Goal: Task Accomplishment & Management: Complete application form

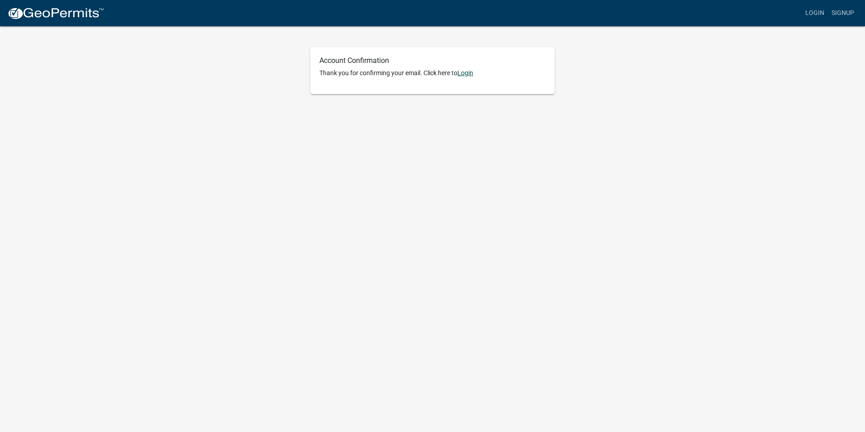
click at [468, 71] on link "Login" at bounding box center [465, 72] width 16 height 7
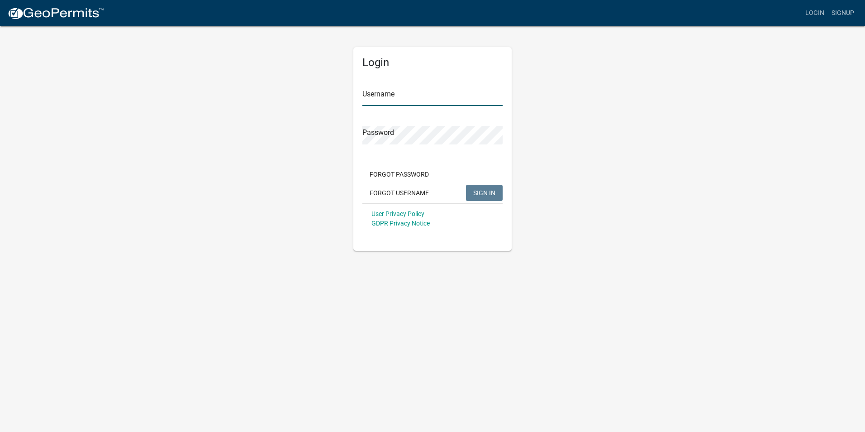
click at [422, 99] on input "Username" at bounding box center [432, 96] width 140 height 19
type input "hallwayplumbing"
click at [466, 185] on button "SIGN IN" at bounding box center [484, 193] width 37 height 16
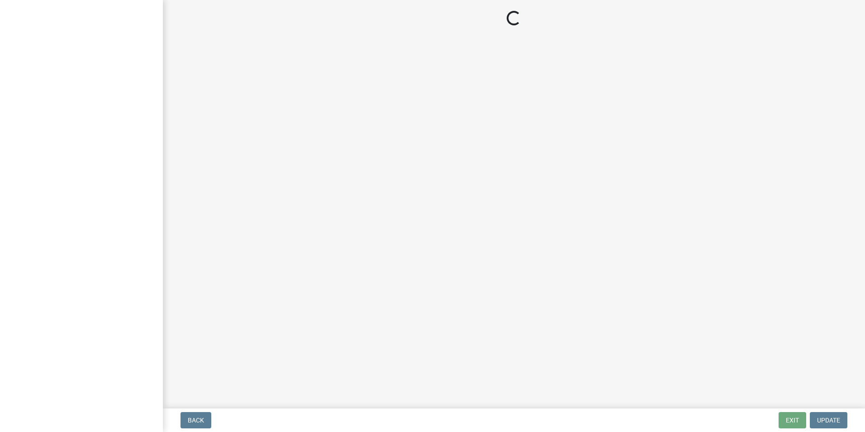
select select "GA"
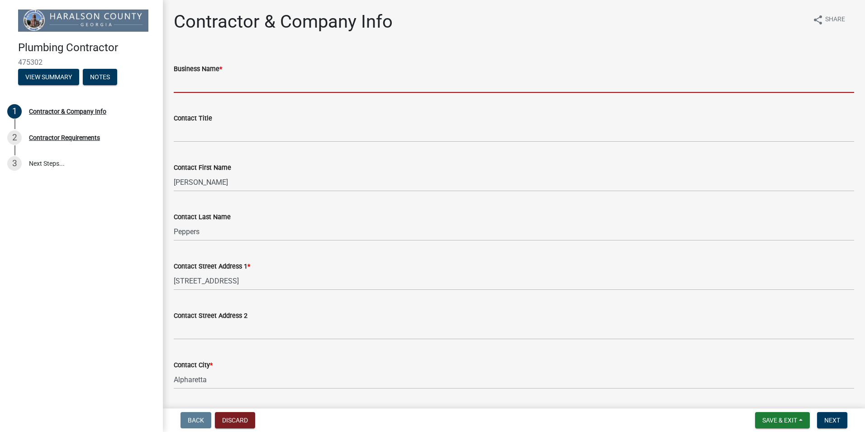
drag, startPoint x: 230, startPoint y: 76, endPoint x: 248, endPoint y: 79, distance: 18.8
click at [231, 76] on input "Business Name *" at bounding box center [514, 83] width 681 height 19
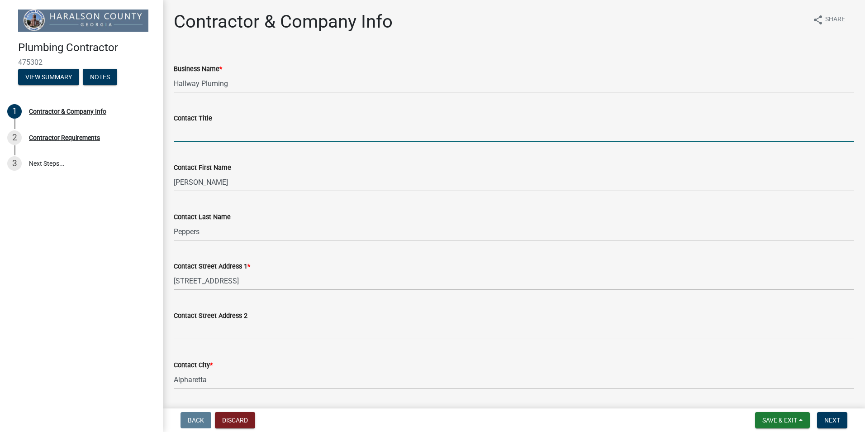
click at [253, 136] on input "Contact Title" at bounding box center [514, 133] width 681 height 19
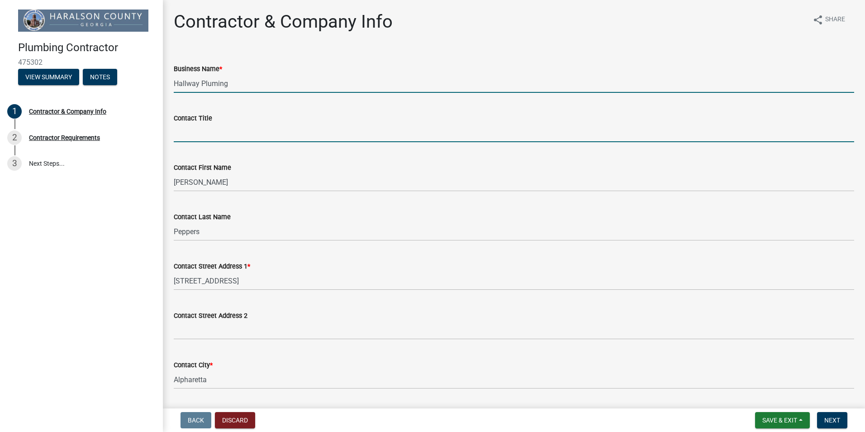
click at [244, 76] on input "Hallway Pluming" at bounding box center [514, 83] width 681 height 19
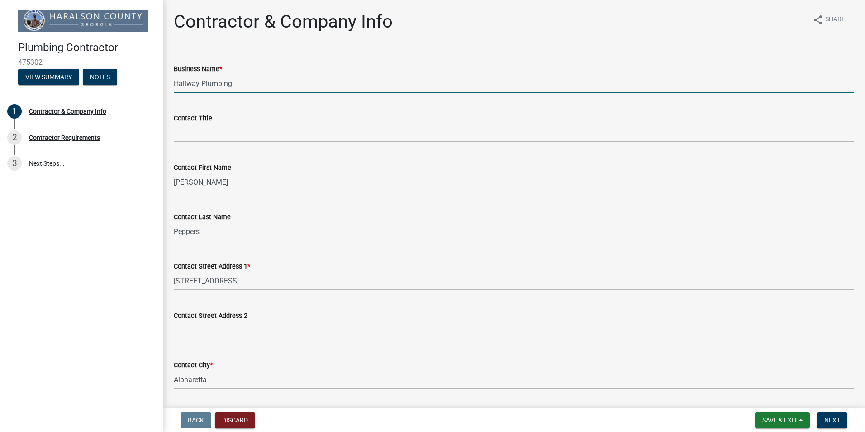
type input "Hallway Plumbing"
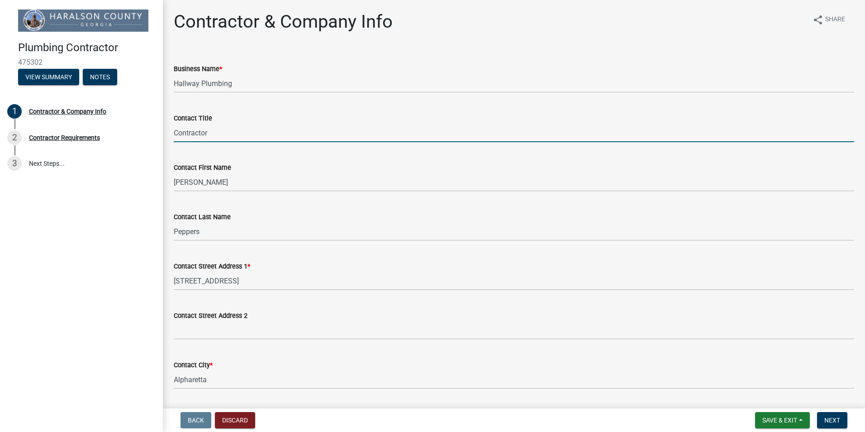
type input "Contractor"
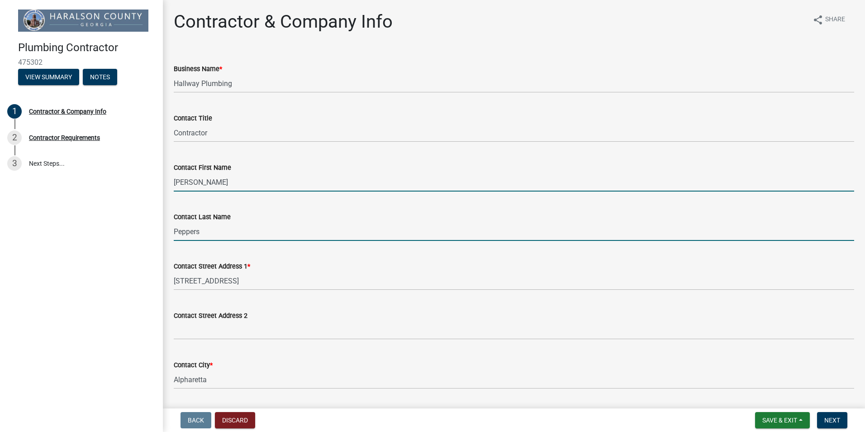
click at [233, 229] on input "Peppers" at bounding box center [514, 231] width 681 height 19
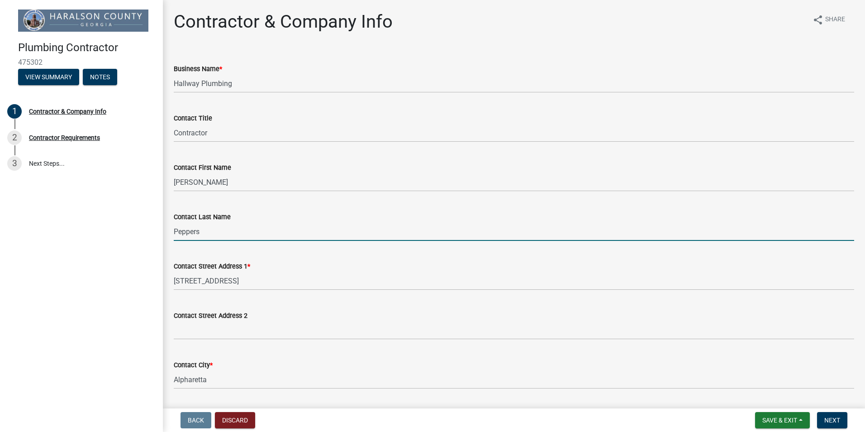
drag, startPoint x: 362, startPoint y: 205, endPoint x: 364, endPoint y: 210, distance: 5.3
click at [363, 205] on div "Contact Last Name Peppers" at bounding box center [514, 220] width 681 height 42
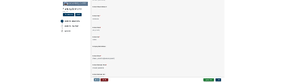
scroll to position [302, 0]
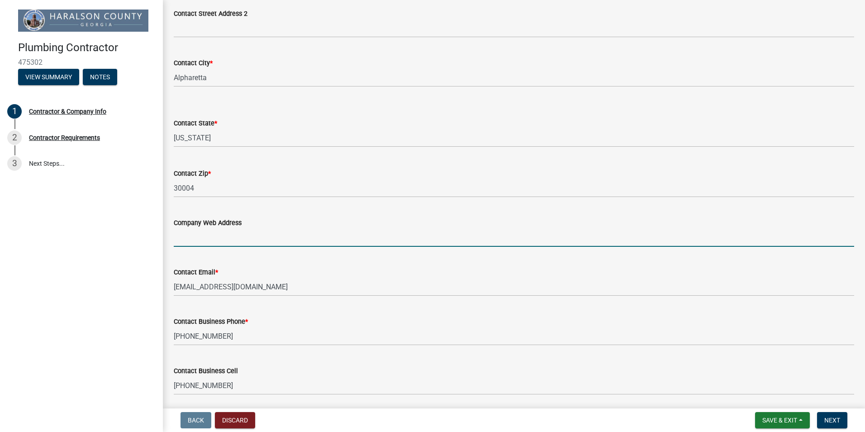
click at [261, 238] on input "Company Web Address" at bounding box center [514, 237] width 681 height 19
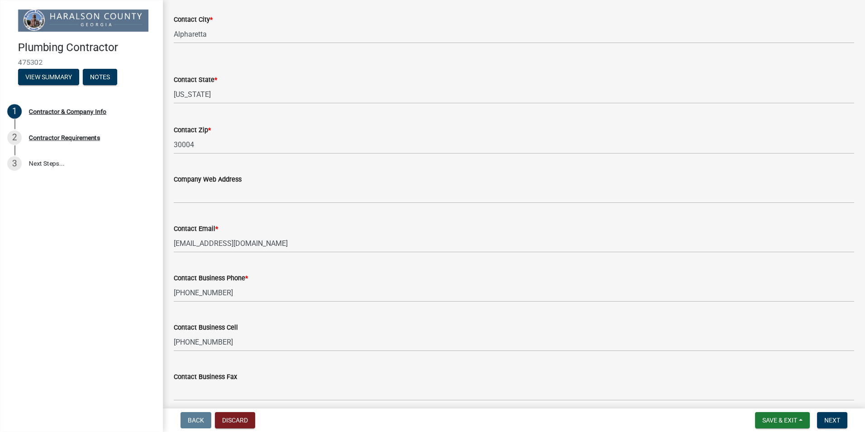
click at [502, 63] on div "Contact State * Select Item... [US_STATE] [US_STATE] [US_STATE] [US_STATE] [US_…" at bounding box center [514, 77] width 681 height 53
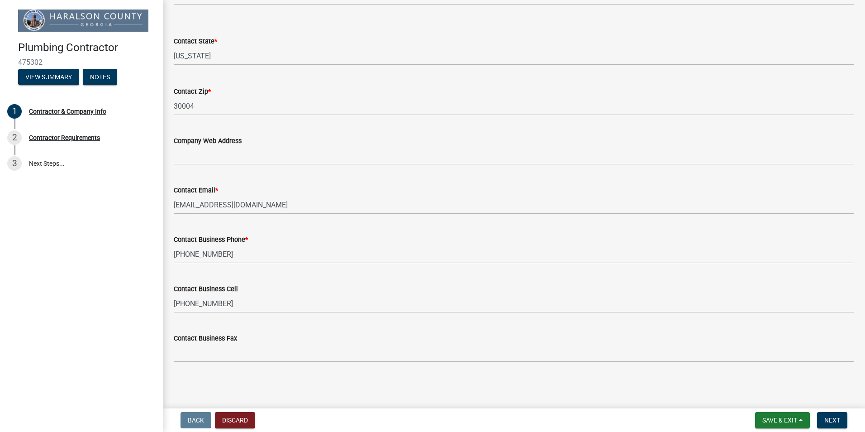
scroll to position [449, 0]
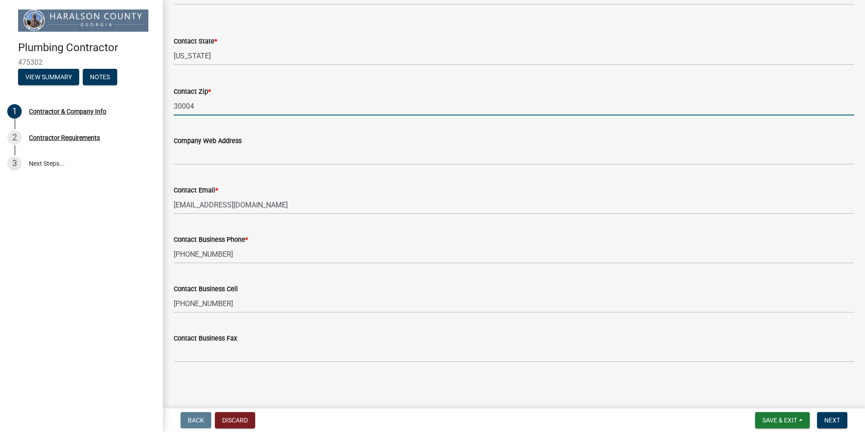
click at [500, 114] on input "30004" at bounding box center [514, 106] width 681 height 19
drag, startPoint x: 117, startPoint y: 201, endPoint x: 122, endPoint y: 193, distance: 9.3
click at [116, 201] on div "Plumbing Contractor 475302 View Summary Notes 1 Contractor & Company Info 2 Con…" at bounding box center [81, 216] width 163 height 432
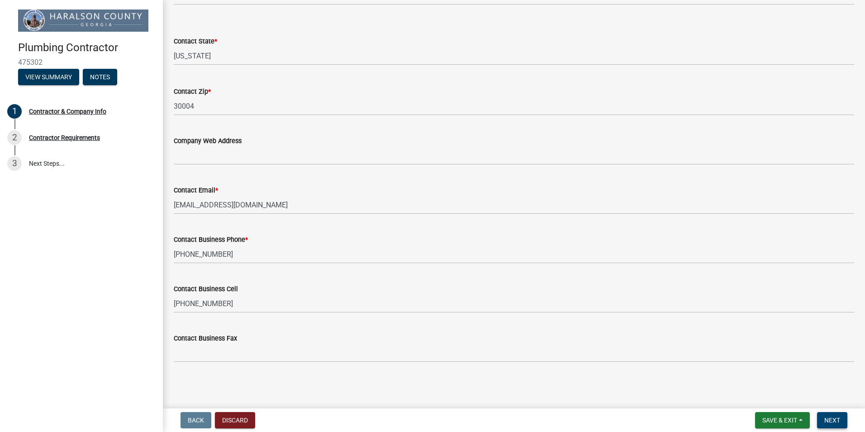
click at [844, 424] on button "Next" at bounding box center [832, 420] width 30 height 16
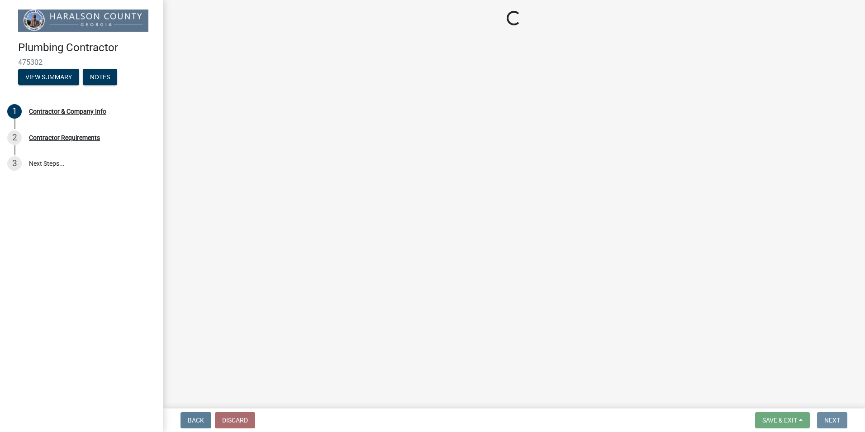
scroll to position [0, 0]
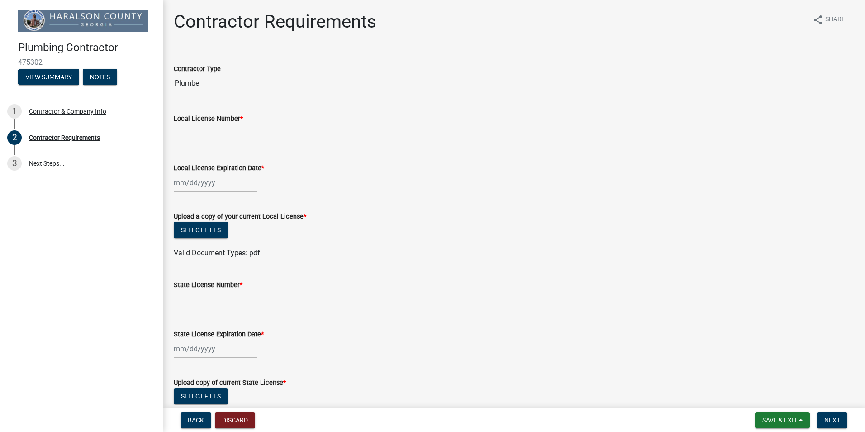
click at [213, 87] on input "Plumber" at bounding box center [514, 83] width 681 height 18
click at [238, 85] on input "Plumber" at bounding box center [514, 83] width 681 height 18
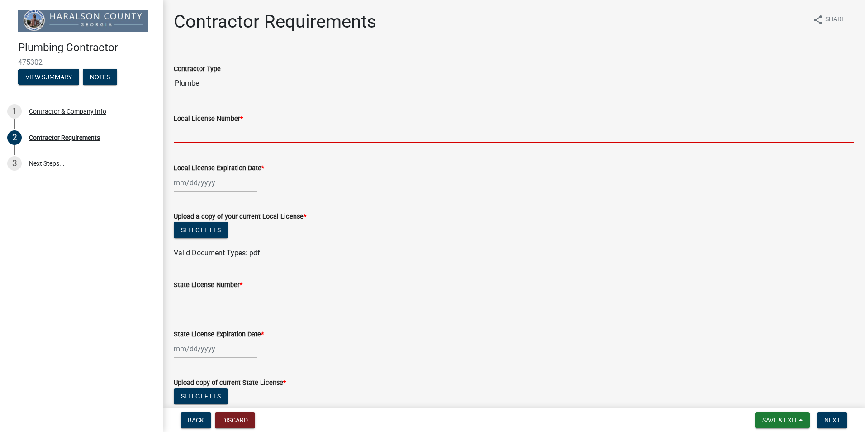
click at [264, 134] on input "Local License Number *" at bounding box center [514, 133] width 681 height 19
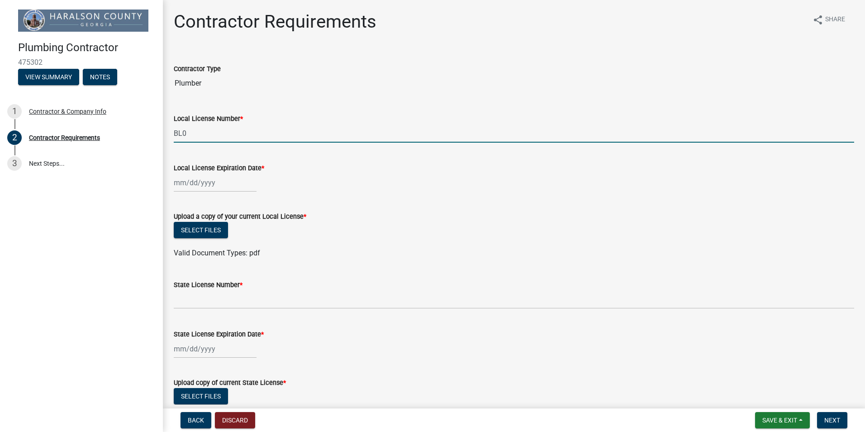
click at [229, 134] on input "BL0" at bounding box center [514, 133] width 681 height 19
type input "BL01599"
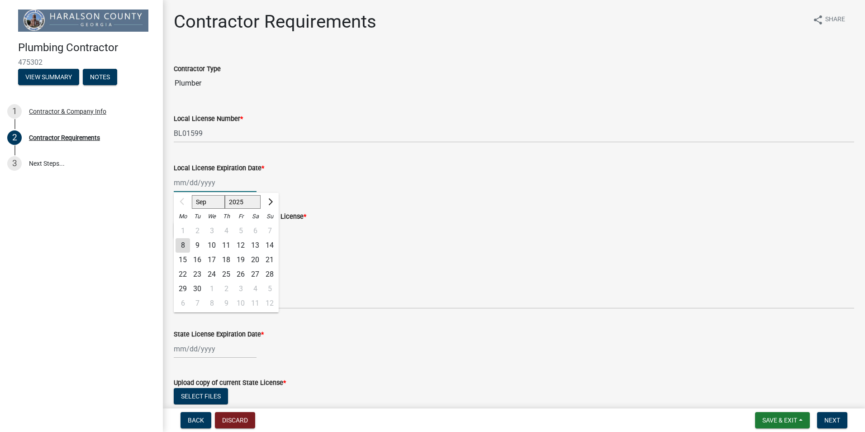
click at [186, 187] on input "Local License Expiration Date *" at bounding box center [215, 182] width 83 height 19
type input "[DATE]"
click at [579, 221] on div "Upload a copy of your current Local License *" at bounding box center [514, 216] width 681 height 11
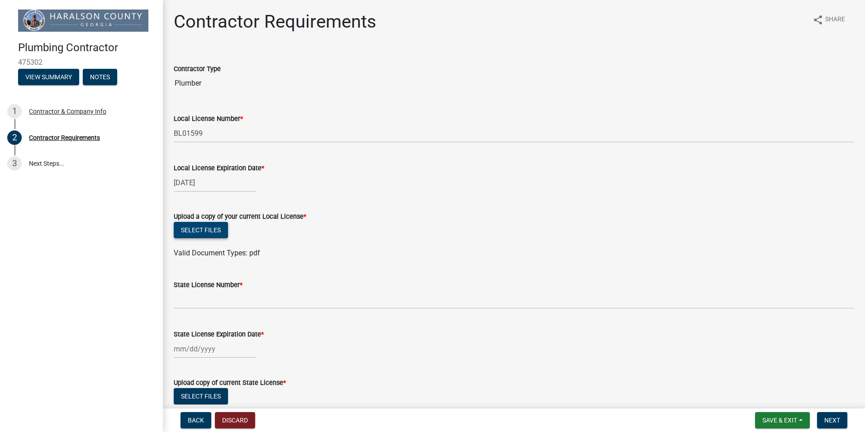
click at [223, 231] on button "Select files" at bounding box center [201, 230] width 54 height 16
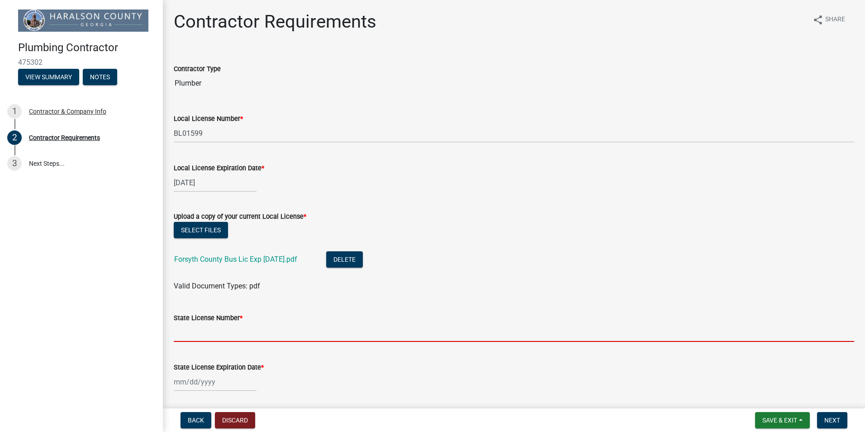
click at [244, 339] on input "State License Number *" at bounding box center [514, 332] width 681 height 19
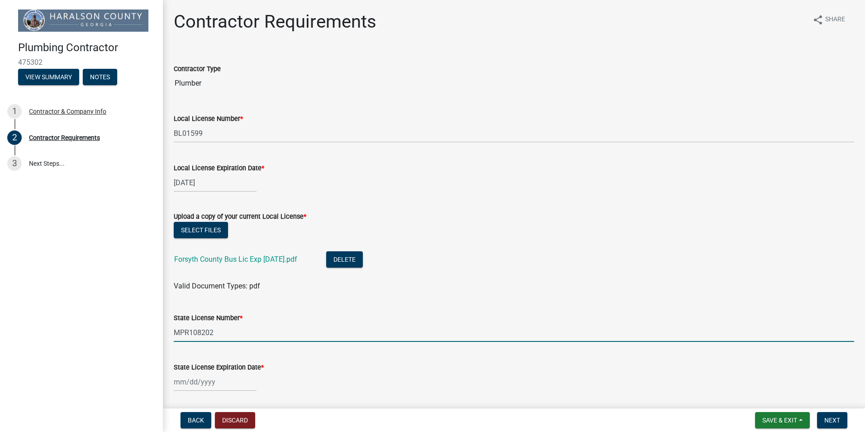
type input "MPR108202"
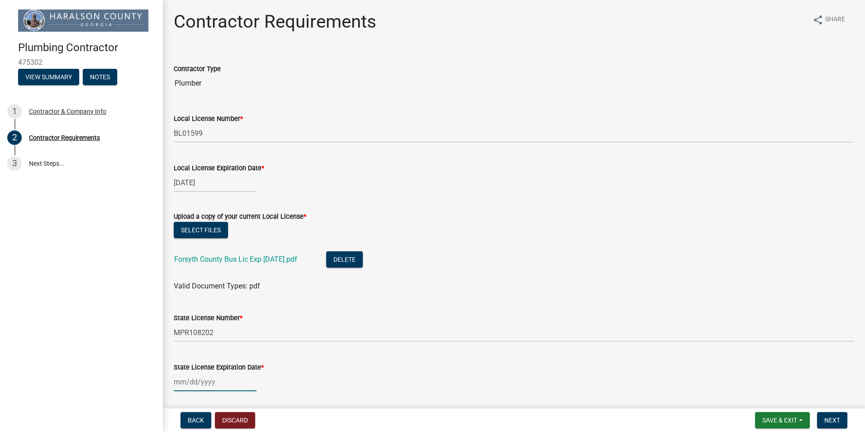
click at [214, 383] on div at bounding box center [215, 381] width 83 height 19
select select "9"
select select "2025"
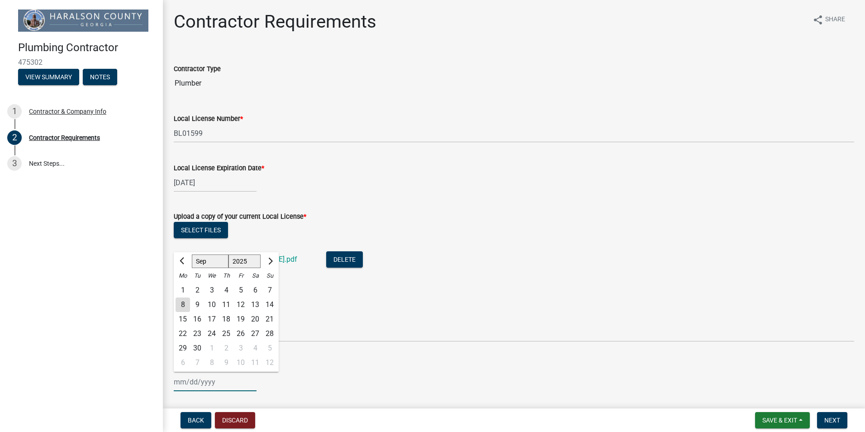
click at [186, 377] on input "State License Expiration Date *" at bounding box center [215, 381] width 83 height 19
type input "[DATE]"
click at [531, 347] on wm-data-entity-input "State License Number * MPR108202" at bounding box center [514, 324] width 681 height 49
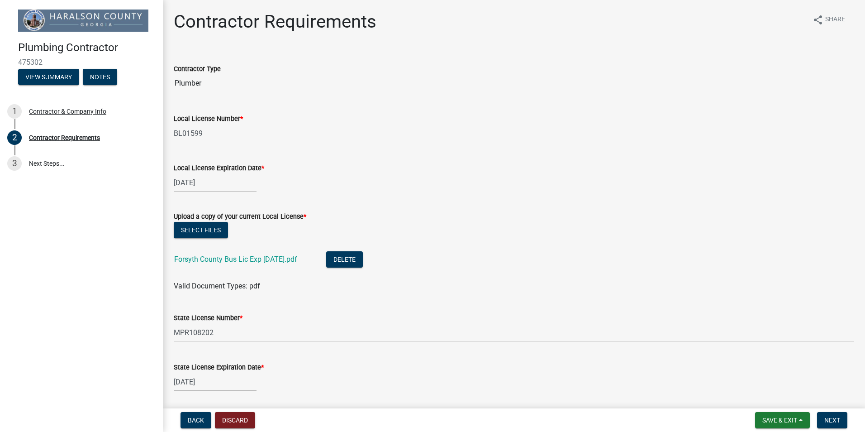
scroll to position [76, 0]
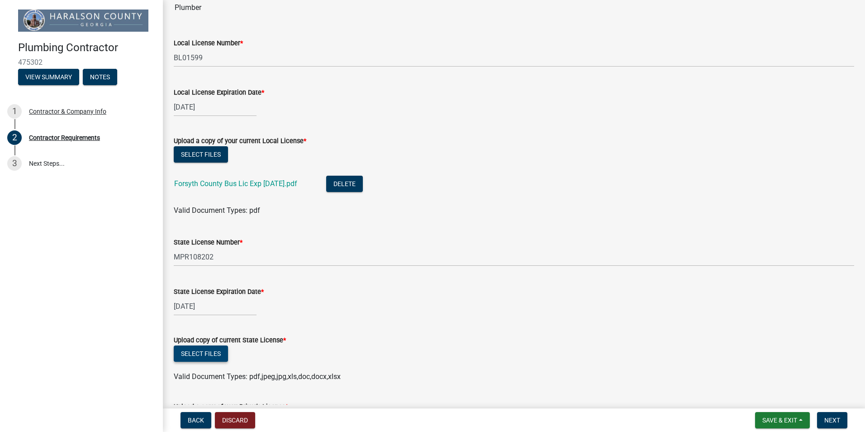
click at [210, 359] on button "Select files" at bounding box center [201, 353] width 54 height 16
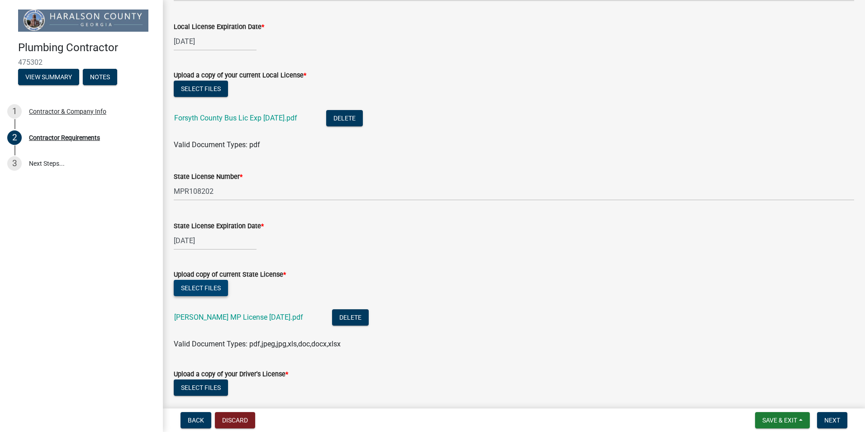
scroll to position [232, 0]
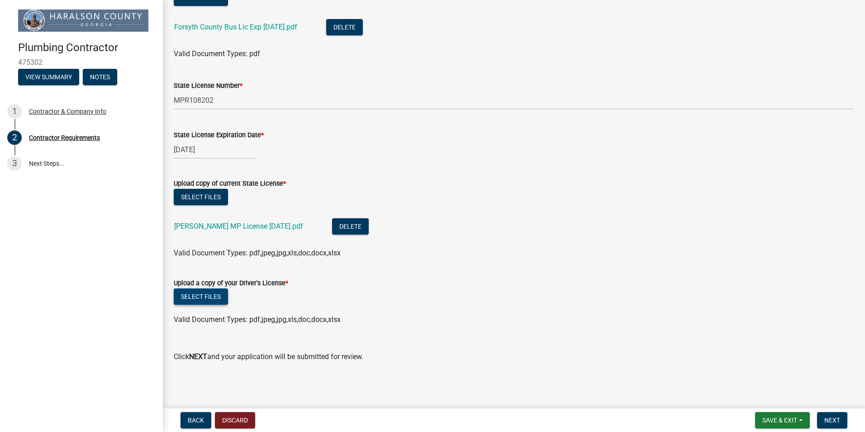
click at [210, 292] on button "Select files" at bounding box center [201, 296] width 54 height 16
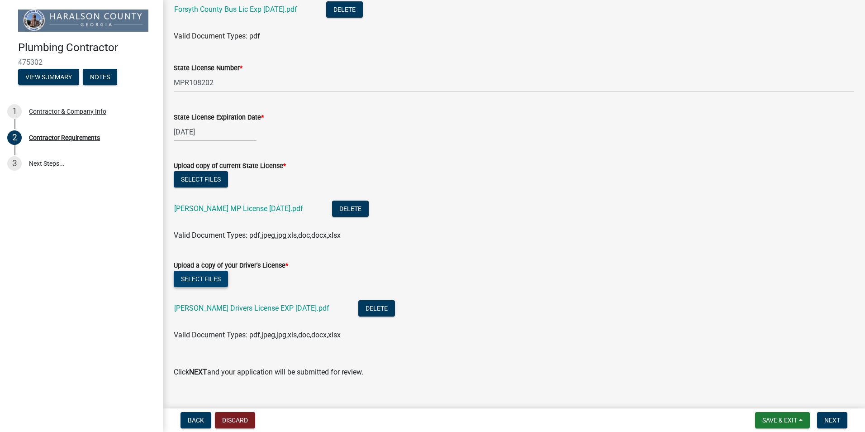
scroll to position [265, 0]
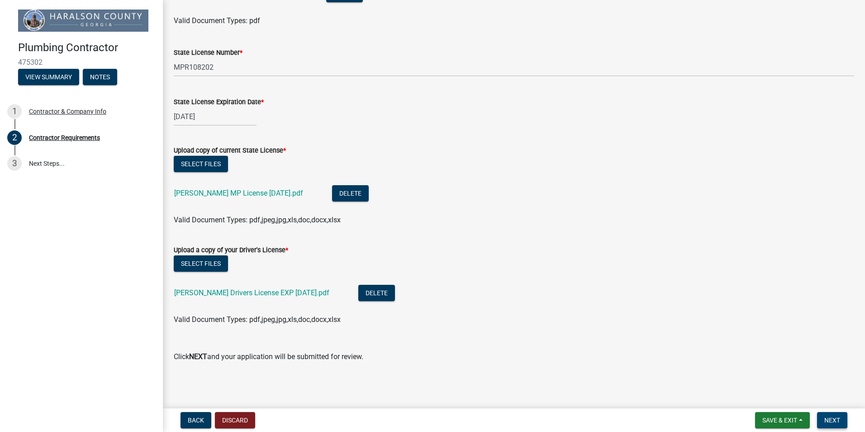
click at [823, 415] on button "Next" at bounding box center [832, 420] width 30 height 16
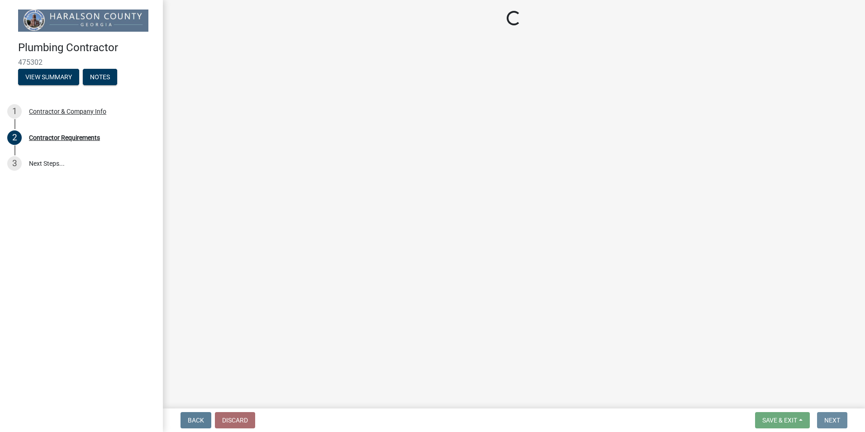
scroll to position [0, 0]
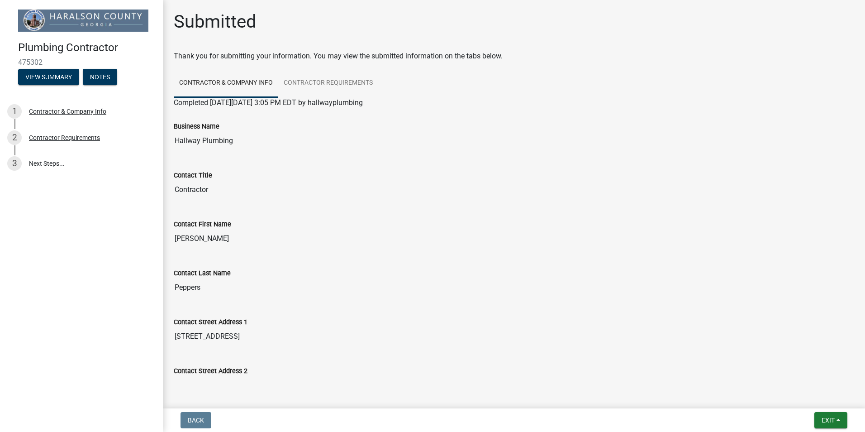
click at [233, 87] on link "Contractor & Company Info" at bounding box center [226, 83] width 105 height 29
click at [330, 89] on link "Contractor Requirements" at bounding box center [328, 83] width 100 height 29
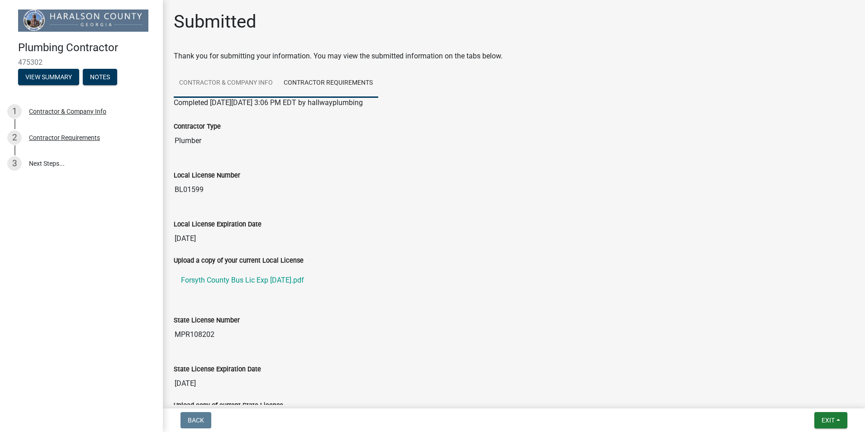
click at [234, 81] on link "Contractor & Company Info" at bounding box center [226, 83] width 105 height 29
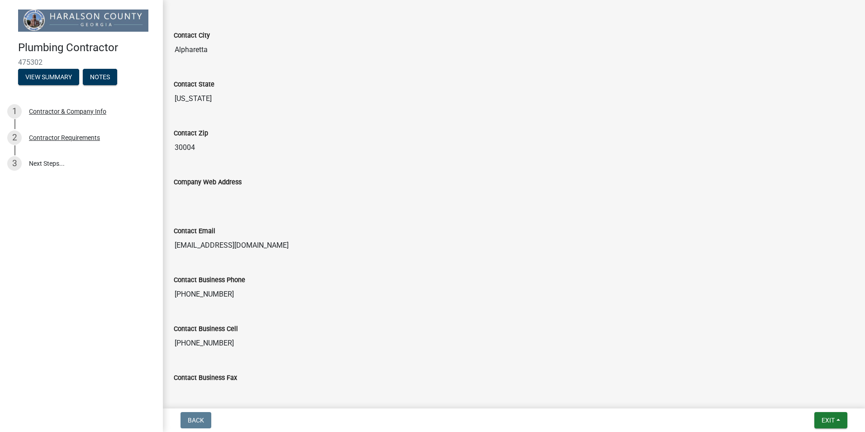
scroll to position [434, 0]
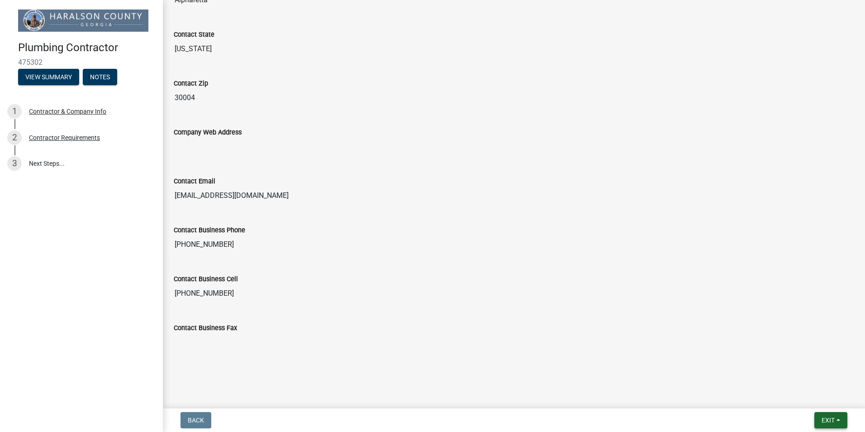
click at [842, 428] on button "Exit" at bounding box center [831, 420] width 33 height 16
click at [808, 381] on button "Save" at bounding box center [811, 375] width 72 height 22
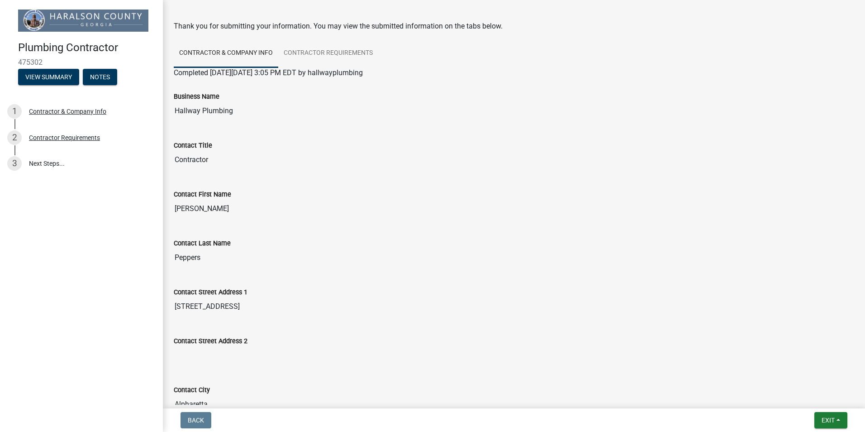
scroll to position [0, 0]
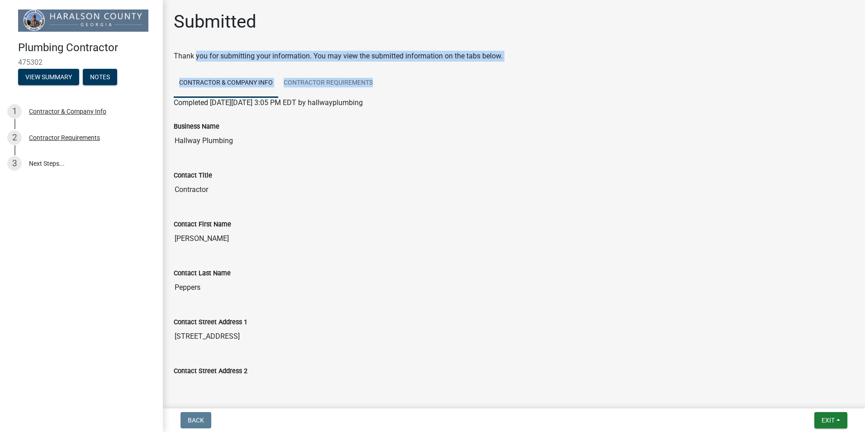
drag, startPoint x: 194, startPoint y: 55, endPoint x: 484, endPoint y: 83, distance: 291.4
click at [484, 83] on wm-wait-activity-input "Thank you for submitting your information. You may view the submitted informati…" at bounding box center [514, 427] width 681 height 753
drag, startPoint x: 484, startPoint y: 83, endPoint x: 517, endPoint y: 89, distance: 33.6
click at [517, 89] on ul "Contractor & Company Info Contractor Requirements" at bounding box center [514, 83] width 681 height 29
click at [550, 49] on div "Submitted Thank you for submitting your information. You may view the submitted…" at bounding box center [514, 411] width 694 height 800
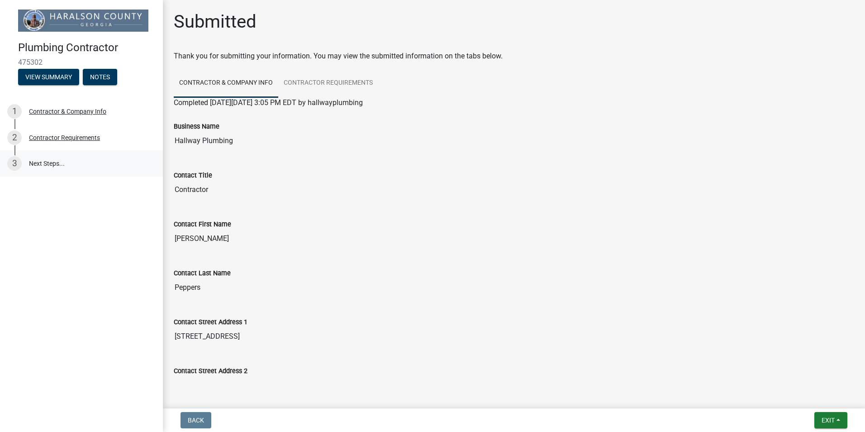
click at [59, 166] on link "3 Next Steps..." at bounding box center [81, 163] width 163 height 26
click at [61, 138] on div "Contractor Requirements" at bounding box center [64, 137] width 71 height 6
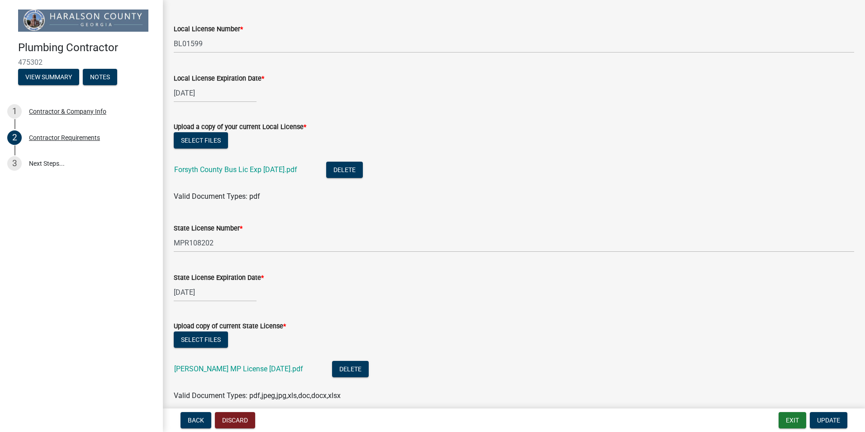
scroll to position [265, 0]
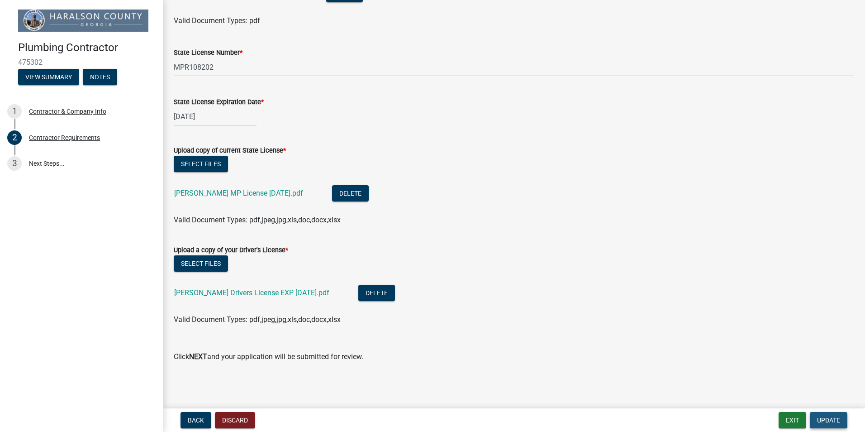
click at [836, 419] on span "Update" at bounding box center [828, 419] width 23 height 7
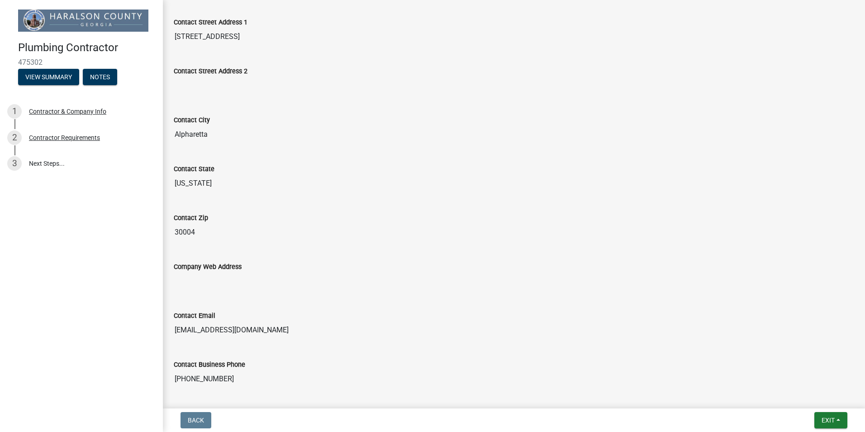
scroll to position [302, 0]
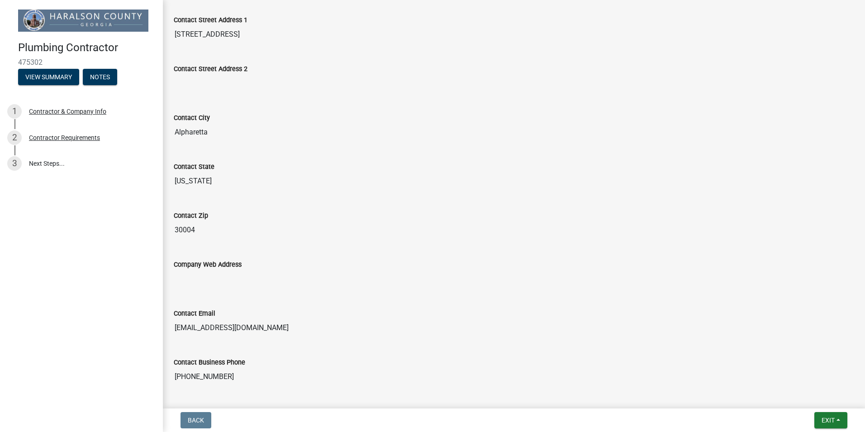
click at [211, 418] on form "Back" at bounding box center [196, 420] width 38 height 16
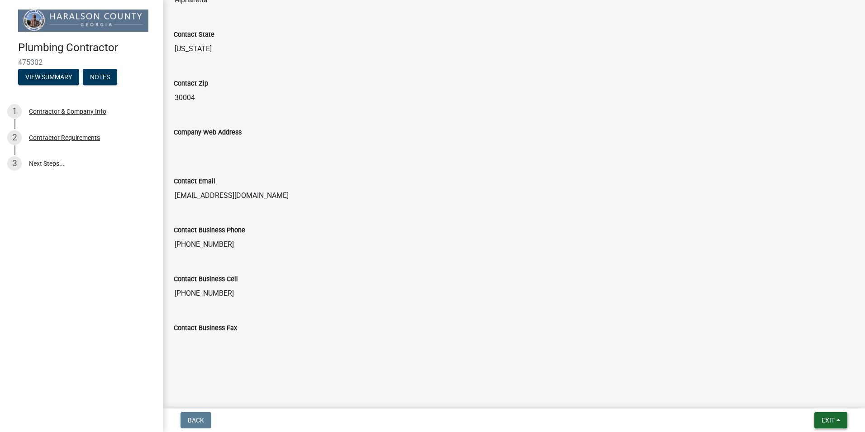
click at [833, 419] on span "Exit" at bounding box center [828, 419] width 13 height 7
click at [801, 380] on button "Save" at bounding box center [811, 375] width 72 height 22
click at [60, 141] on div "Contractor Requirements" at bounding box center [64, 137] width 71 height 6
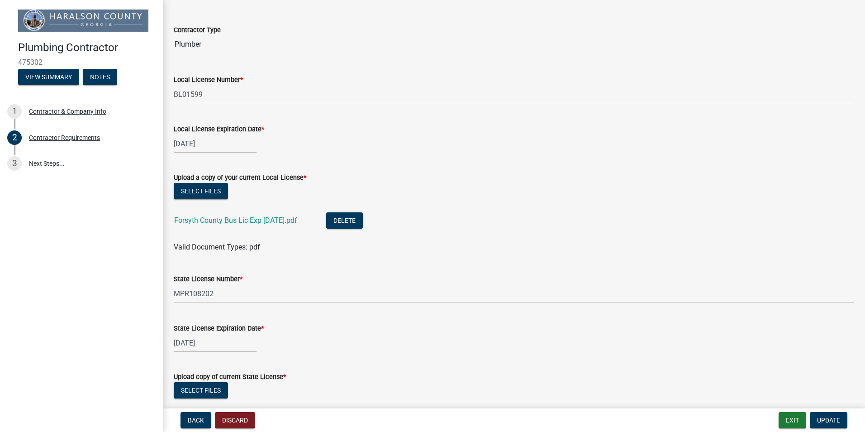
scroll to position [0, 0]
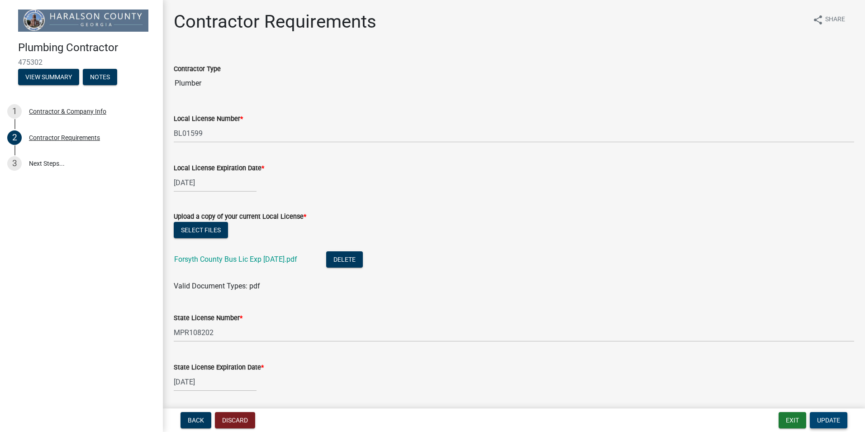
click at [839, 426] on button "Update" at bounding box center [829, 420] width 38 height 16
